Goal: Find specific page/section: Find specific page/section

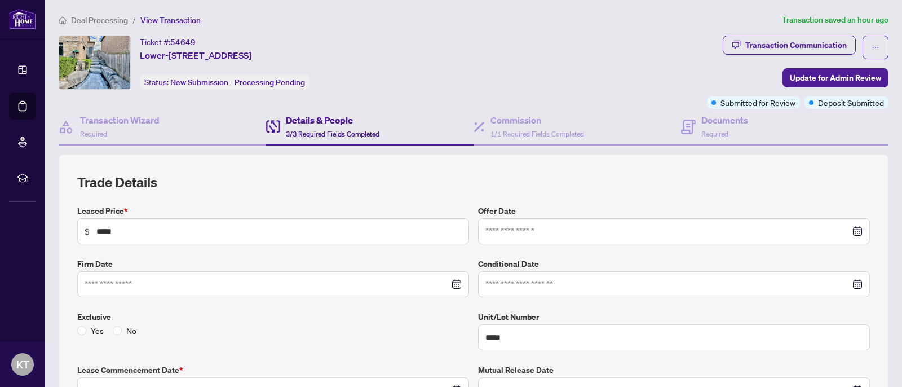
type input "**********"
click at [103, 16] on span "Deal Processing" at bounding box center [99, 20] width 57 height 10
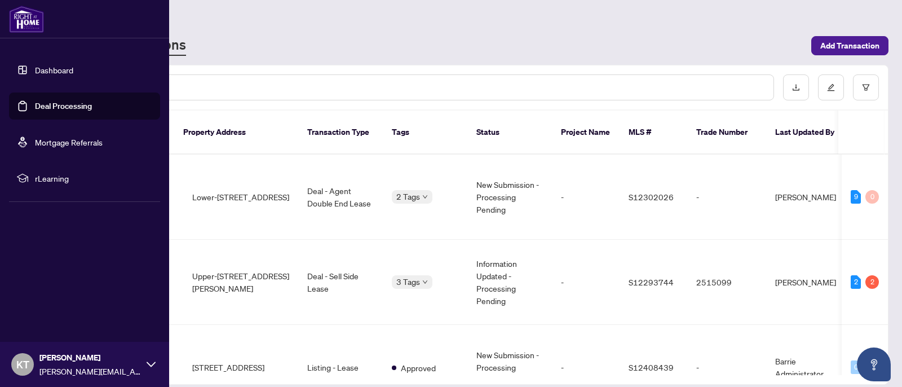
click at [310, 36] on div "RAHR - Transactions" at bounding box center [432, 46] width 746 height 20
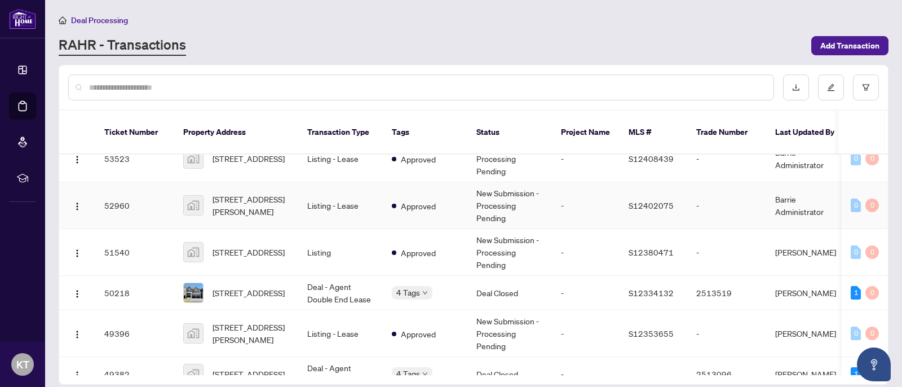
scroll to position [126, 0]
